Goal: Task Accomplishment & Management: Manage account settings

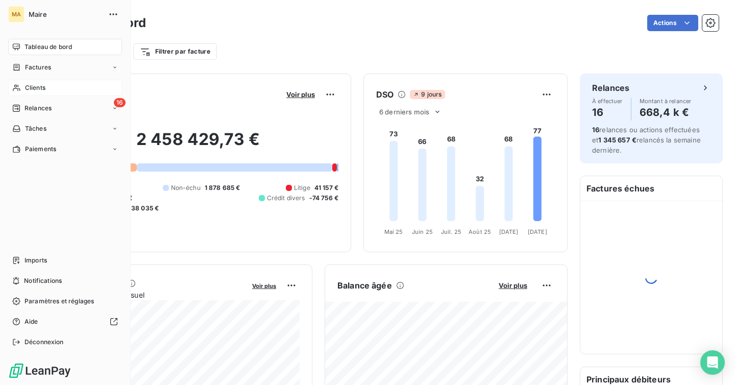
click at [43, 91] on span "Clients" at bounding box center [35, 87] width 20 height 9
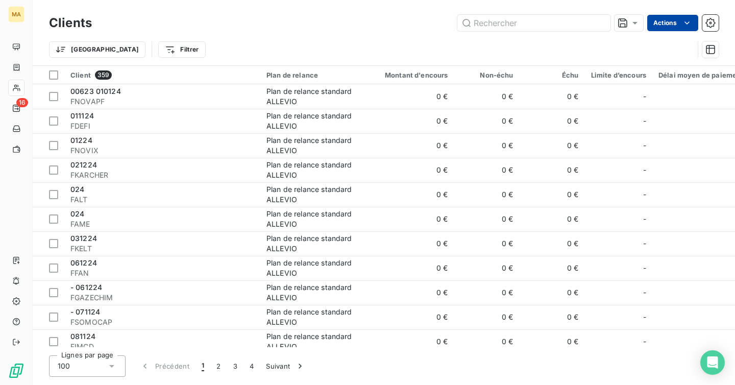
click at [681, 23] on html "MA 16 Clients Actions Trier Filtrer Client 359 Plan de relance Montant d'encour…" at bounding box center [367, 192] width 735 height 385
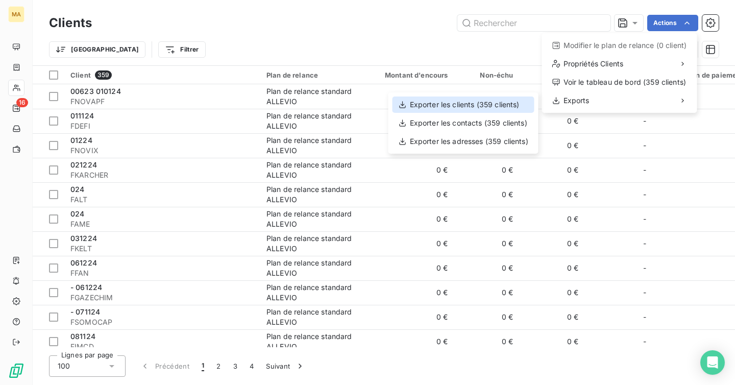
click at [510, 102] on div "Exporter les clients (359 clients)" at bounding box center [463, 104] width 142 height 16
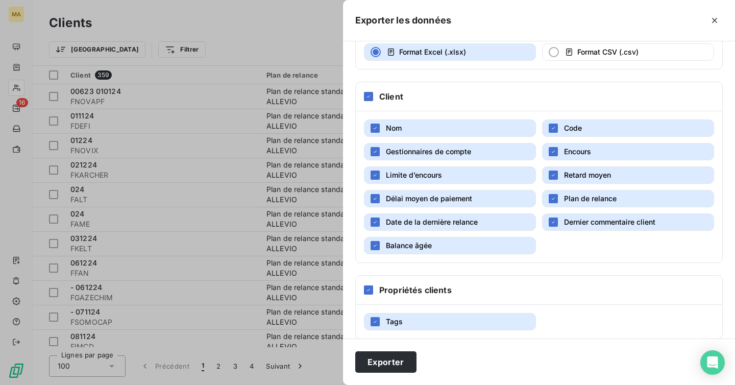
scroll to position [88, 0]
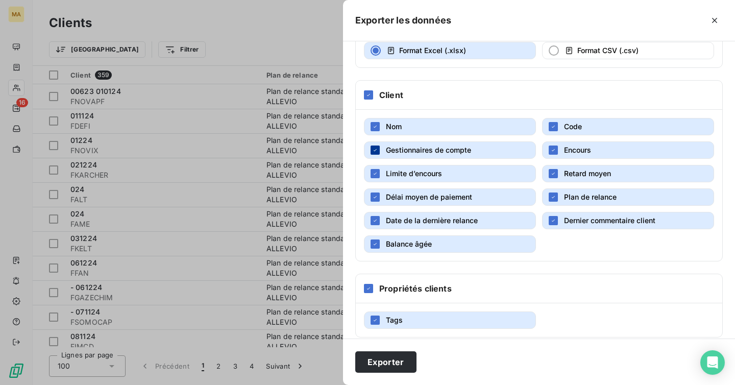
click at [371, 150] on div "button" at bounding box center [374, 149] width 9 height 9
click at [372, 176] on icon "button" at bounding box center [375, 173] width 6 height 6
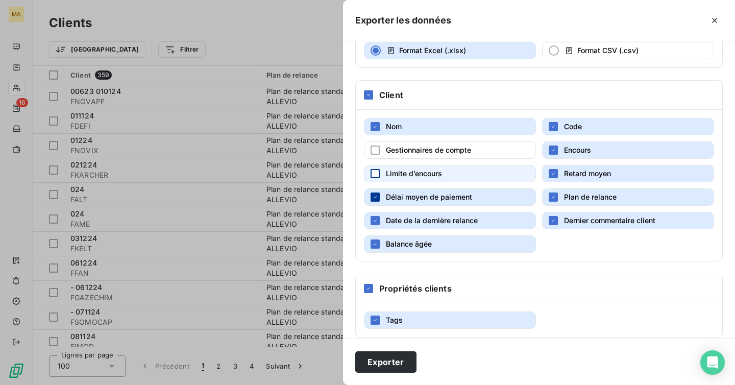
click at [372, 197] on icon "button" at bounding box center [375, 197] width 6 height 6
click at [372, 218] on icon "button" at bounding box center [375, 220] width 6 height 6
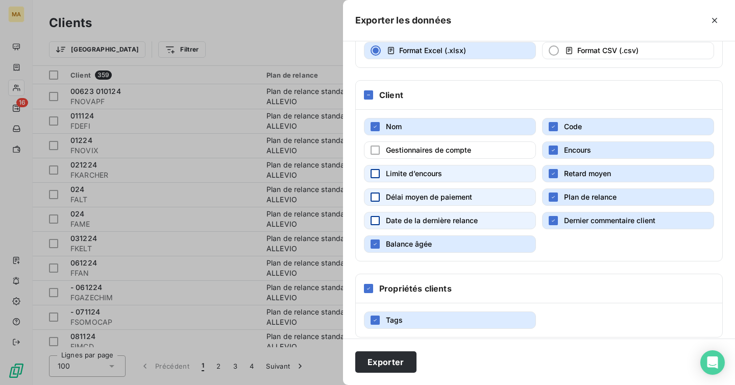
click at [374, 237] on button "Balance âgée" at bounding box center [450, 243] width 172 height 17
click at [563, 218] on button "Dernier commentaire client" at bounding box center [628, 220] width 172 height 17
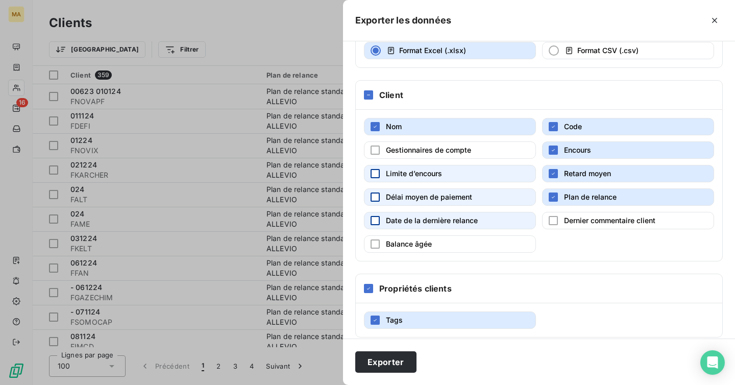
click at [555, 190] on button "Plan de relance" at bounding box center [628, 196] width 172 height 17
click at [554, 175] on icon "button" at bounding box center [553, 173] width 6 height 6
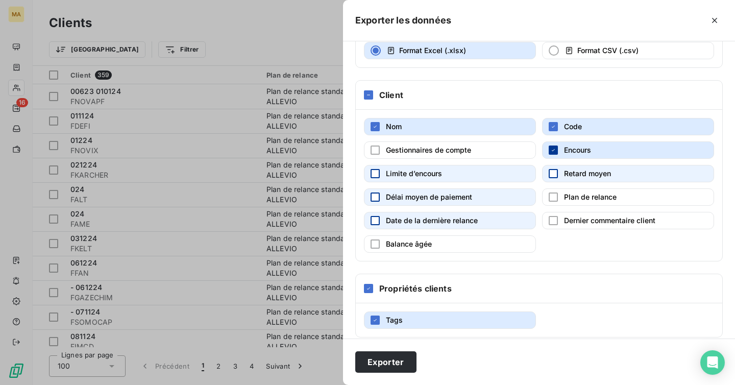
click at [556, 153] on icon "button" at bounding box center [553, 150] width 6 height 6
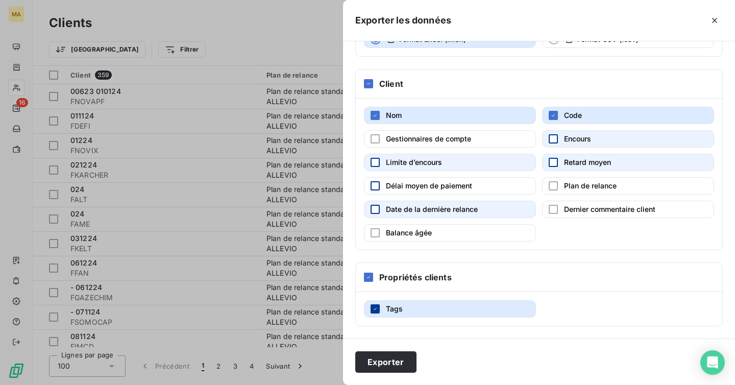
click at [377, 306] on icon "button" at bounding box center [375, 309] width 6 height 6
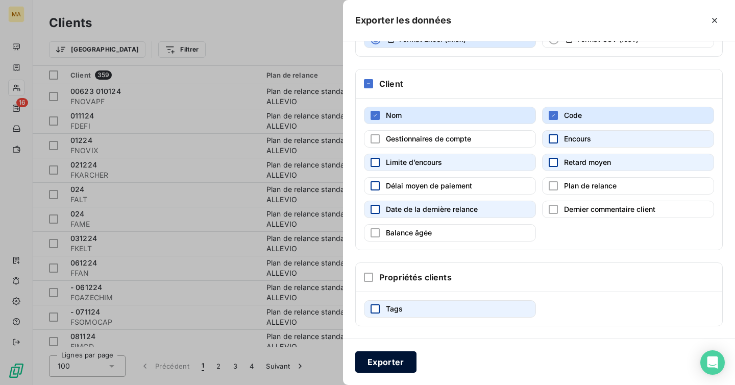
click at [389, 359] on button "Exporter" at bounding box center [385, 361] width 61 height 21
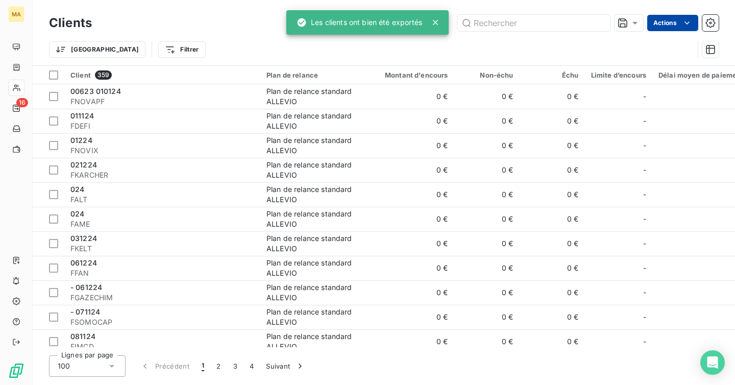
click at [666, 30] on html "MA 16 Clients Actions Trier Filtrer Client 359 Plan de relance Montant d'encour…" at bounding box center [367, 192] width 735 height 385
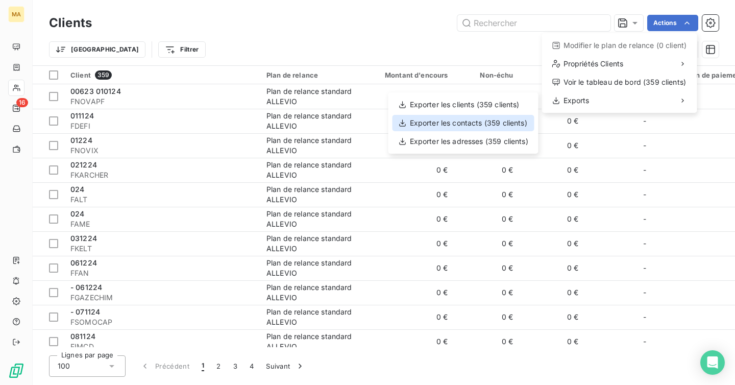
click at [501, 126] on div "Exporter les contacts (359 clients)" at bounding box center [463, 123] width 142 height 16
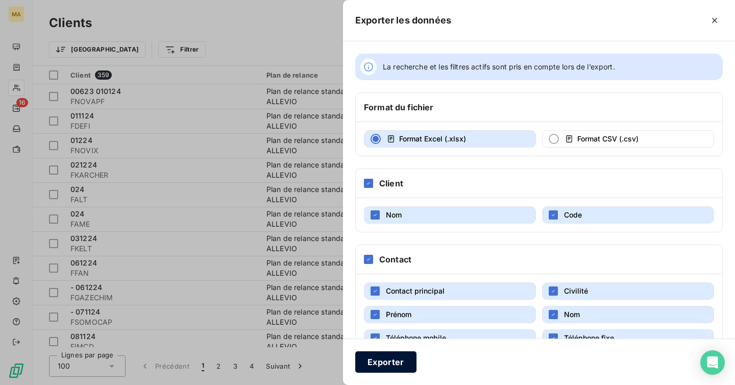
click at [374, 364] on button "Exporter" at bounding box center [385, 361] width 61 height 21
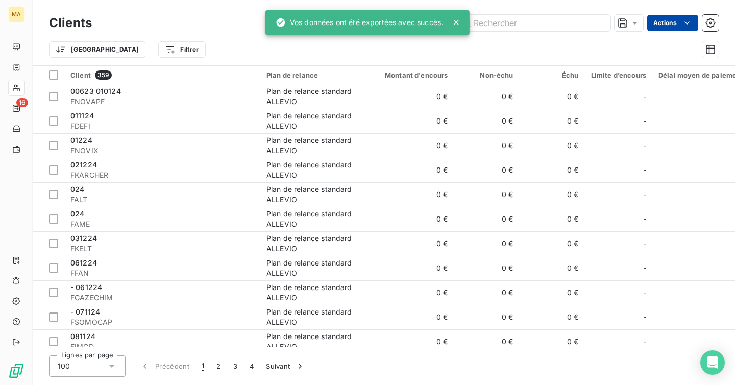
click at [653, 26] on html "MA 16 Clients Actions Trier Filtrer Client 359 Plan de relance Montant d'encour…" at bounding box center [367, 192] width 735 height 385
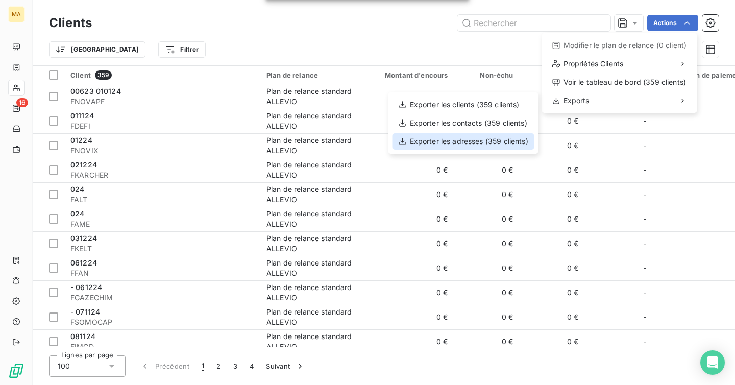
click at [507, 137] on div "Exporter les adresses (359 clients)" at bounding box center [463, 141] width 142 height 16
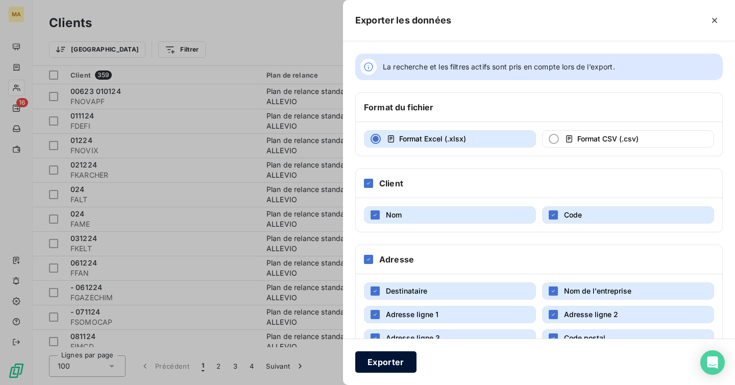
click at [385, 358] on button "Exporter" at bounding box center [385, 361] width 61 height 21
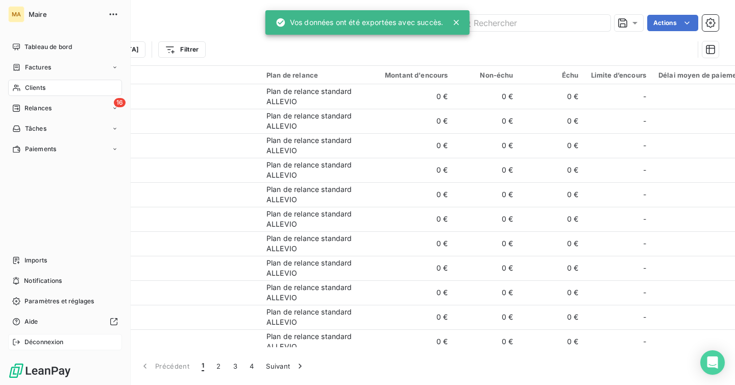
click at [35, 339] on span "Déconnexion" at bounding box center [43, 341] width 39 height 9
